Goal: Book appointment/travel/reservation

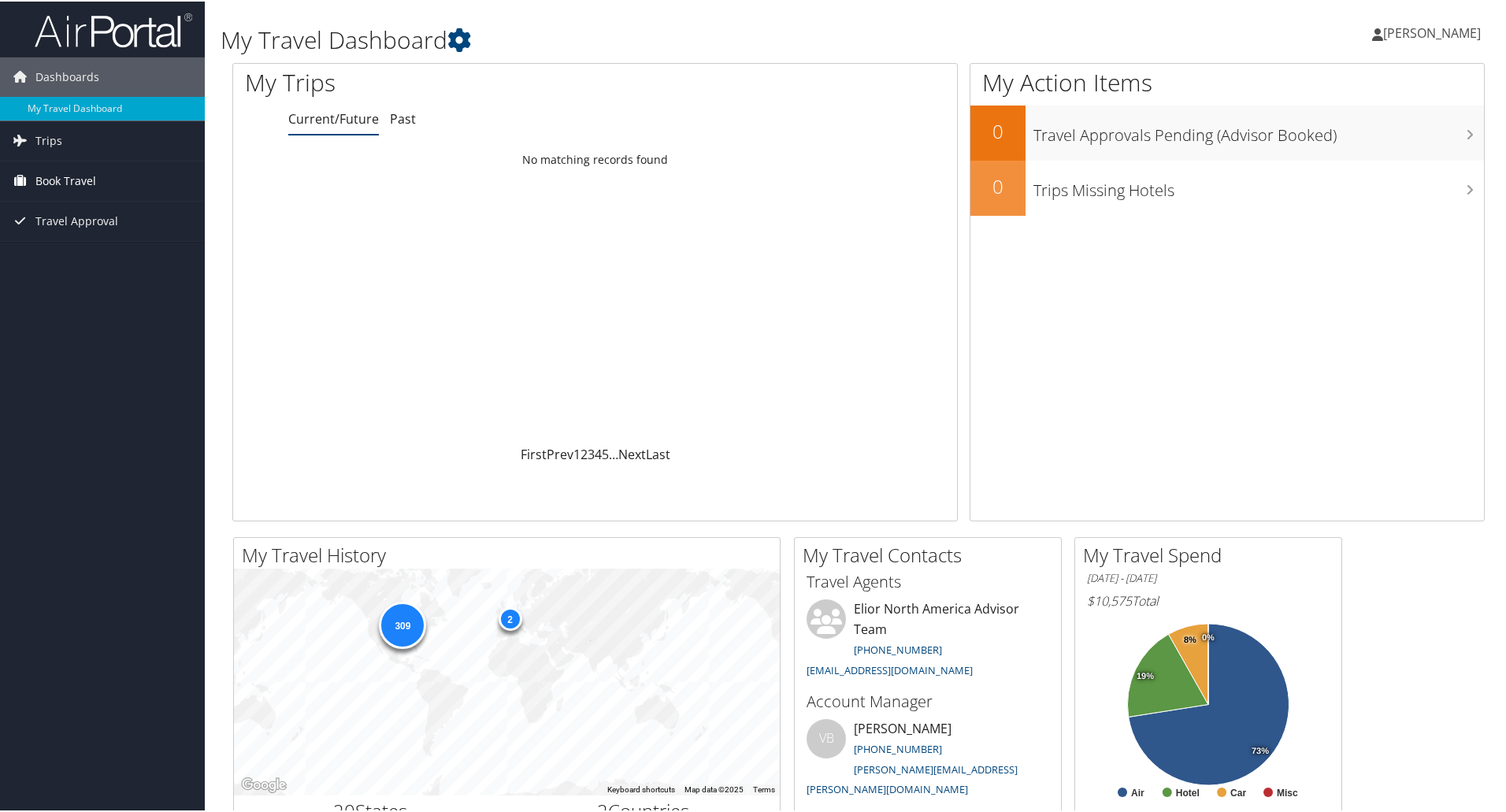
click at [68, 181] on span "Book Travel" at bounding box center [65, 180] width 61 height 40
click at [81, 259] on link "Book/Manage Online Trips" at bounding box center [102, 258] width 205 height 23
